Goal: Task Accomplishment & Management: Manage account settings

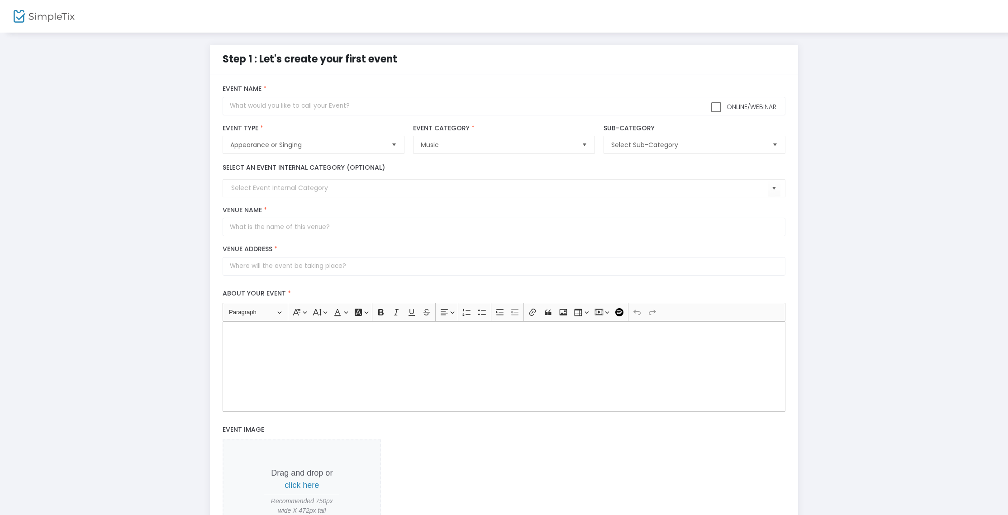
click at [20, 13] on img at bounding box center [44, 16] width 61 height 13
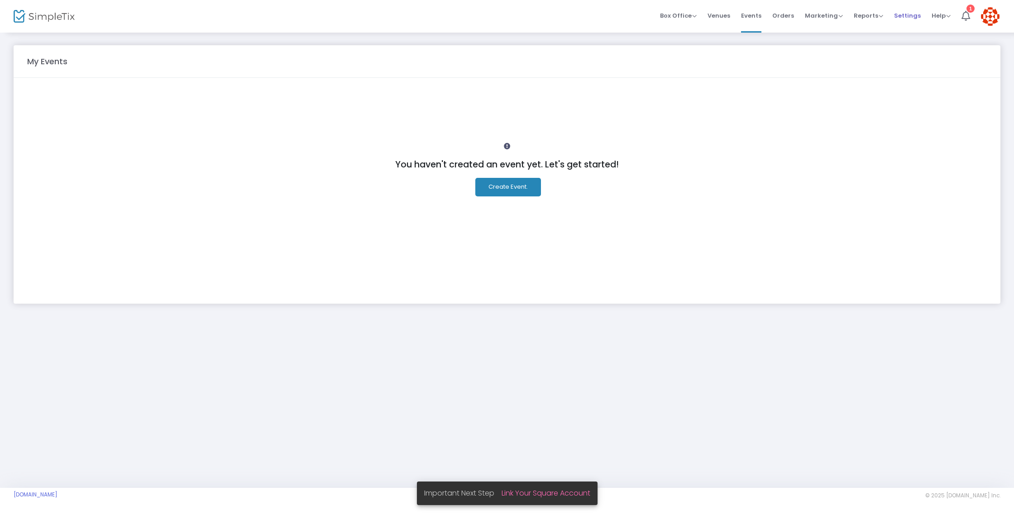
click at [908, 16] on span "Settings" at bounding box center [907, 15] width 27 height 23
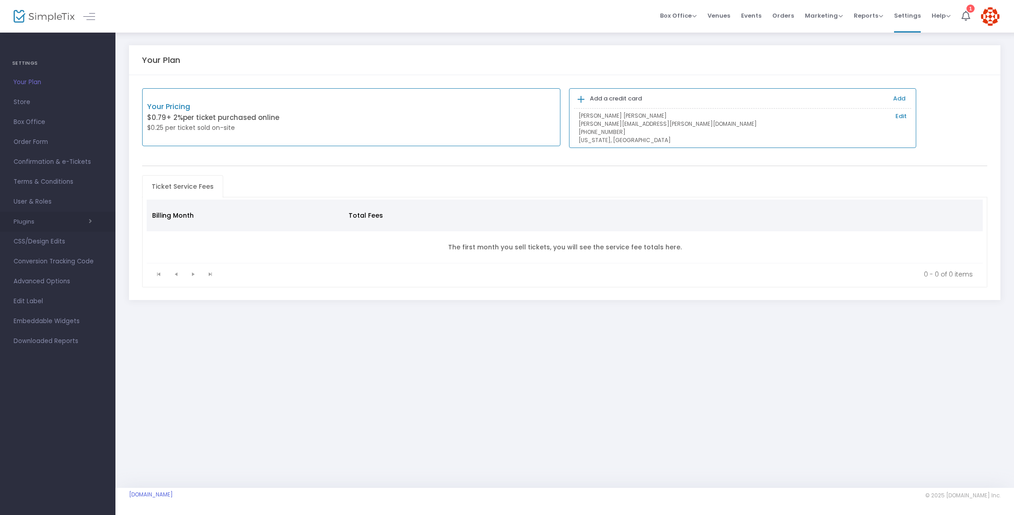
click at [37, 223] on span "button" at bounding box center [62, 221] width 57 height 9
click at [88, 219] on span "button" at bounding box center [62, 219] width 57 height 9
click at [22, 104] on span "Store" at bounding box center [58, 102] width 88 height 12
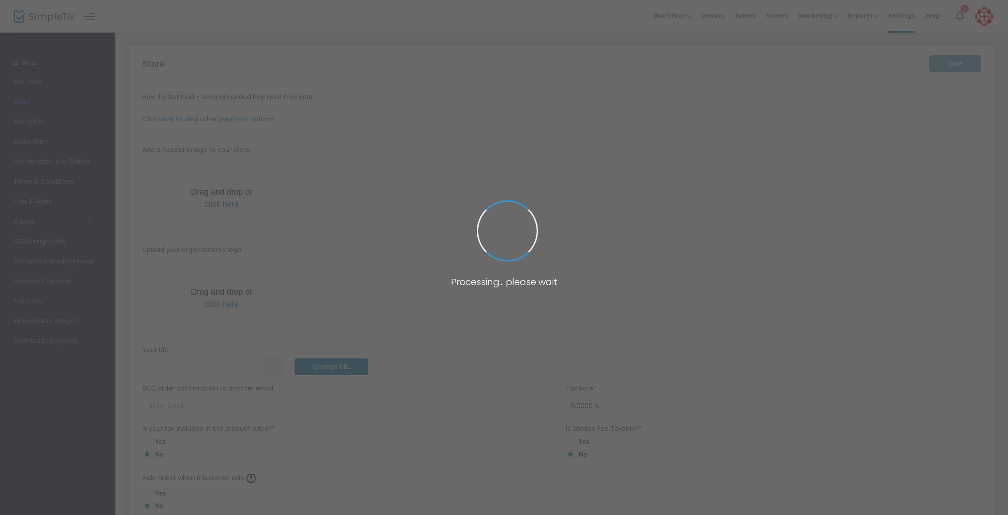
type input "[URL]"
radio input "true"
radio input "false"
radio input "true"
type input "BarrelHouse Brewing Company"
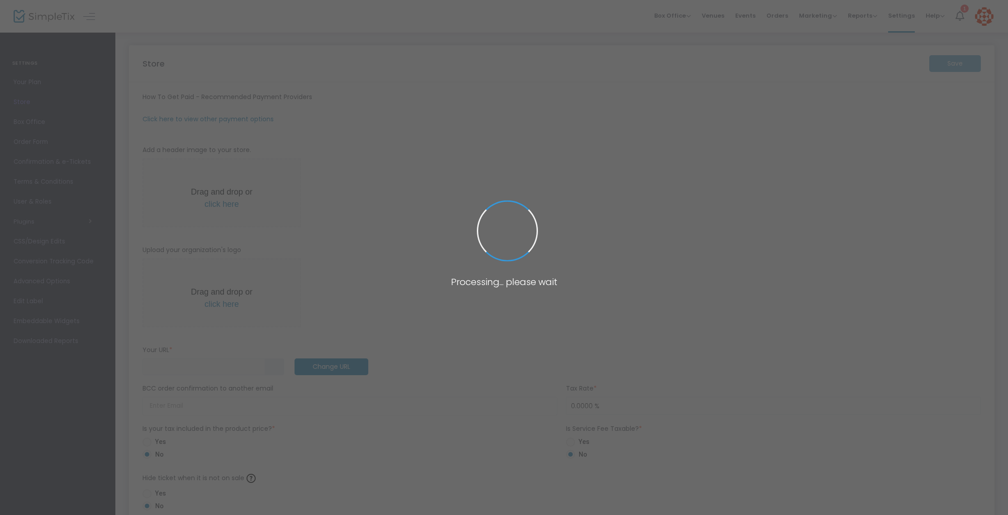
type input "8052961128"
type input "(UTC-08:00) Pacific Time ([GEOGRAPHIC_DATA] & [GEOGRAPHIC_DATA])"
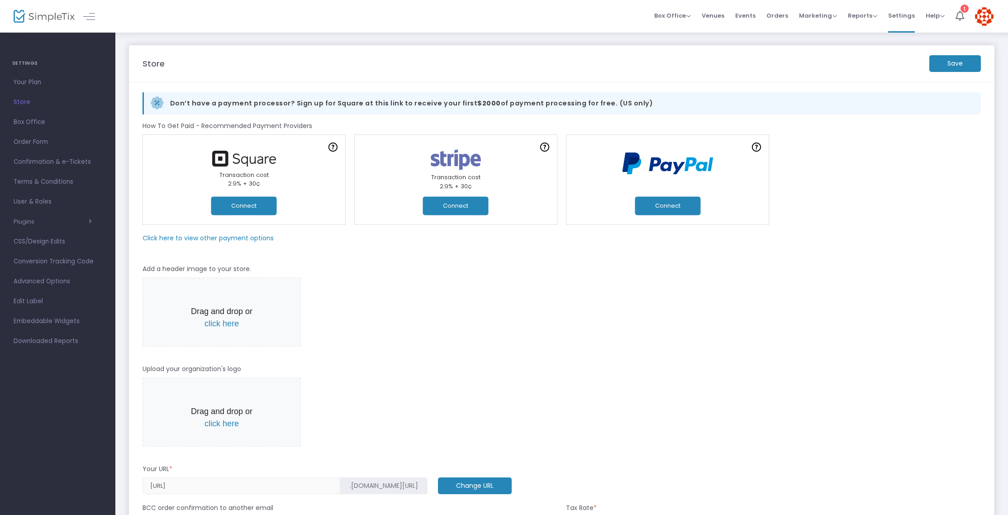
click at [255, 205] on button "Connect" at bounding box center [244, 205] width 66 height 19
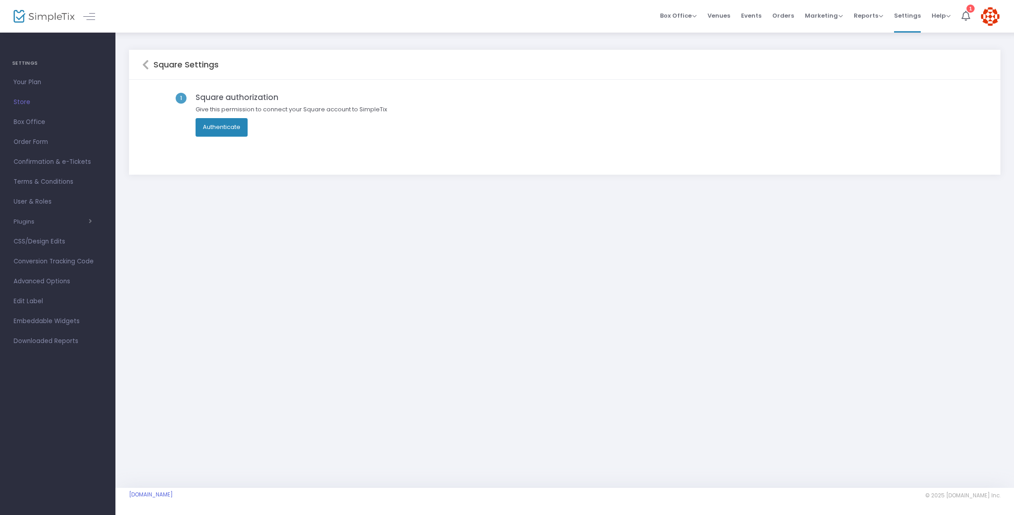
click at [226, 128] on button "Authenticate" at bounding box center [221, 127] width 52 height 18
click at [222, 127] on button "Authenticate" at bounding box center [221, 127] width 52 height 18
click at [966, 18] on icon at bounding box center [965, 16] width 9 height 10
click at [986, 17] on img at bounding box center [990, 16] width 19 height 19
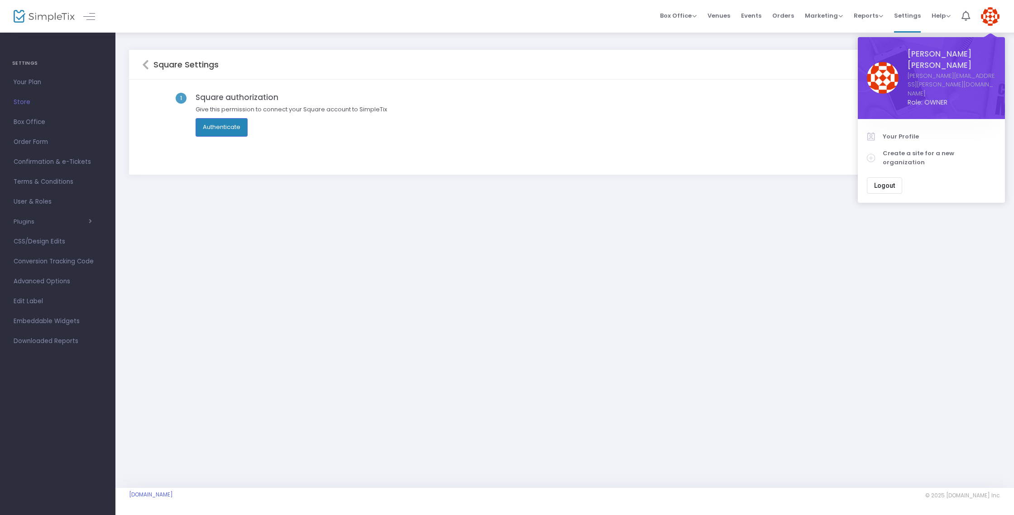
click at [840, 359] on div "Square Settings 1 Square authorization Give this permission to connect your Squ…" at bounding box center [564, 260] width 898 height 456
